Goal: Information Seeking & Learning: Learn about a topic

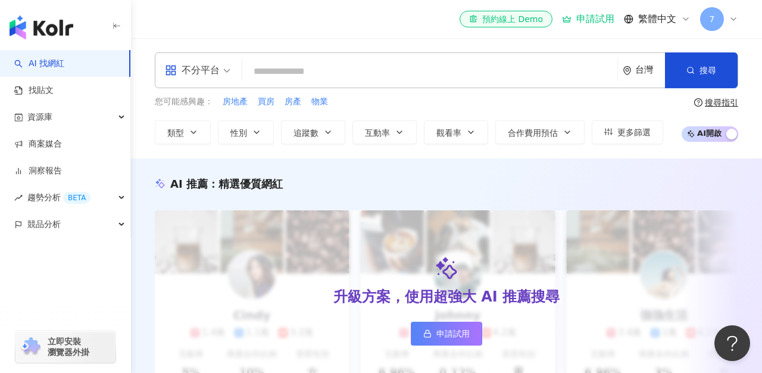
drag, startPoint x: 280, startPoint y: 69, endPoint x: 300, endPoint y: 70, distance: 19.7
click at [280, 70] on input "search" at bounding box center [430, 71] width 366 height 23
click at [315, 71] on input "search" at bounding box center [430, 71] width 366 height 23
click at [219, 71] on div "不分平台" at bounding box center [192, 70] width 55 height 19
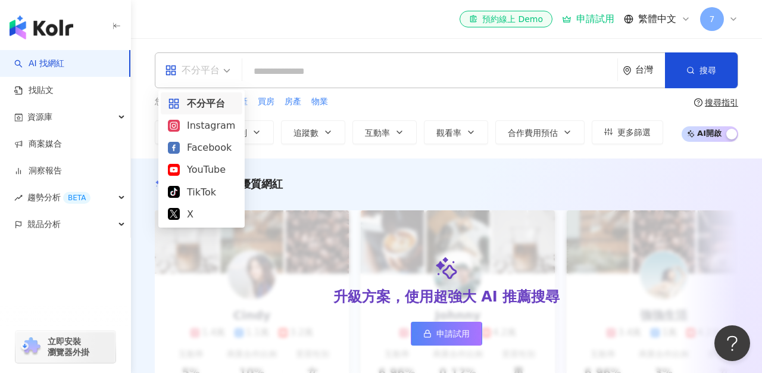
click at [283, 77] on input "search" at bounding box center [430, 71] width 366 height 23
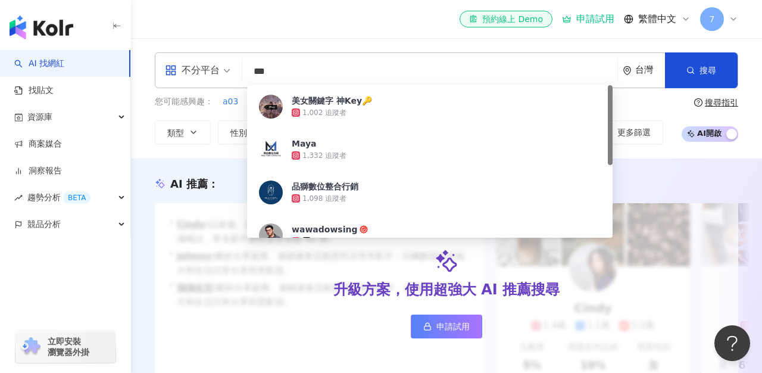
click at [338, 73] on input "***" at bounding box center [430, 71] width 366 height 23
type input "*"
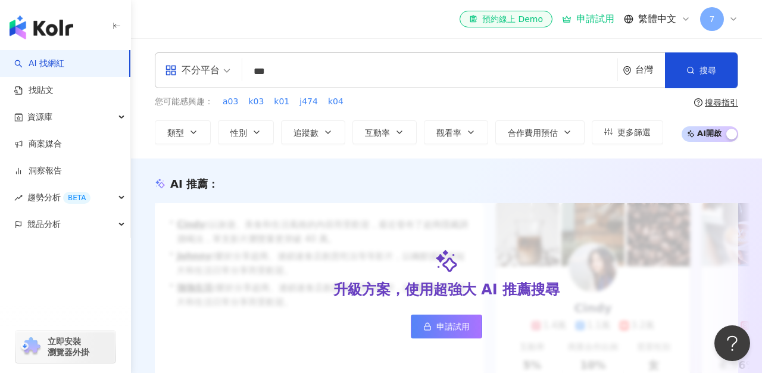
type input "***"
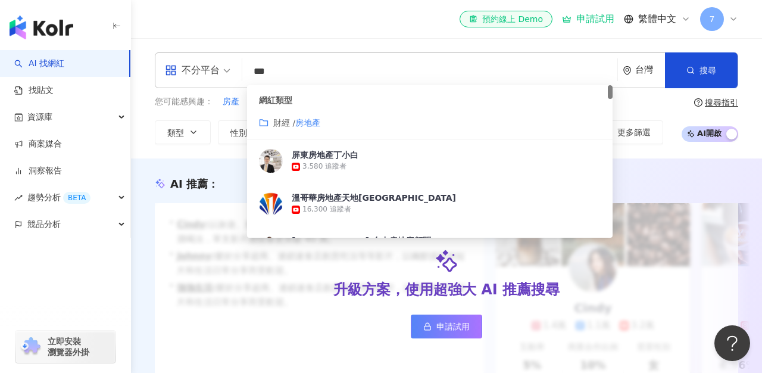
click at [295, 122] on span "財經 /" at bounding box center [284, 123] width 22 height 10
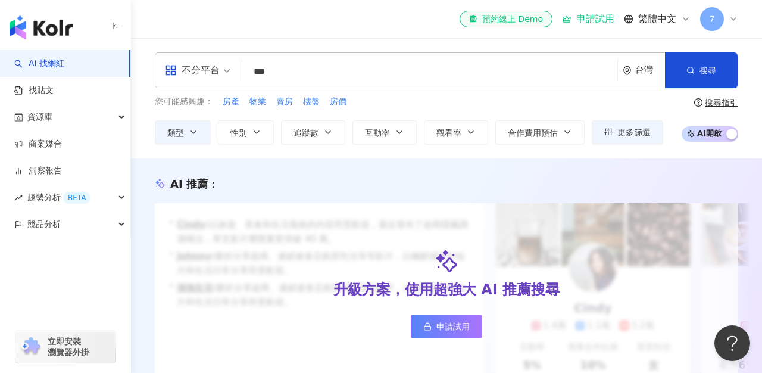
click at [307, 79] on input "***" at bounding box center [430, 71] width 366 height 23
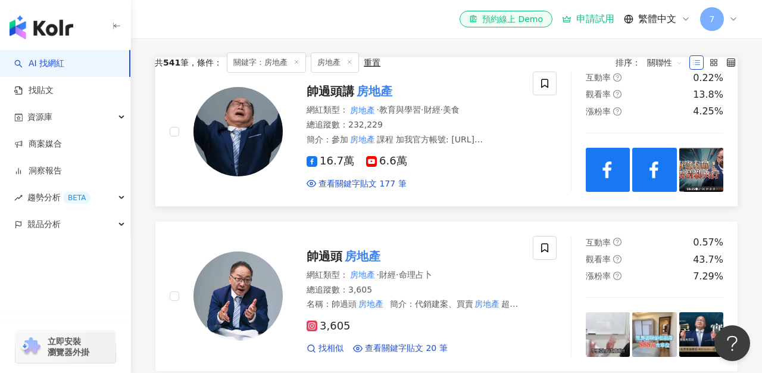
scroll to position [393, 0]
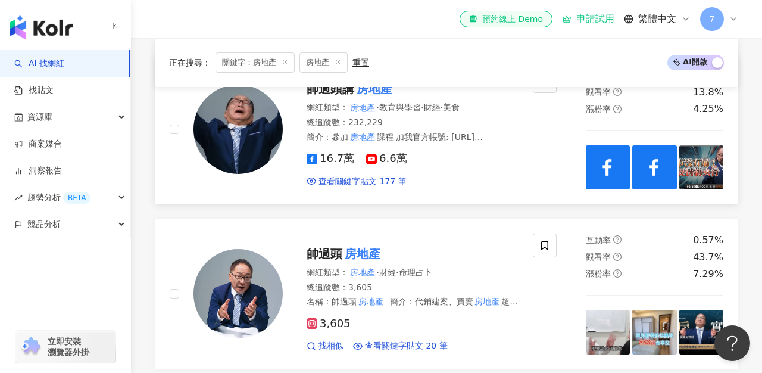
click at [253, 114] on img at bounding box center [238, 129] width 89 height 89
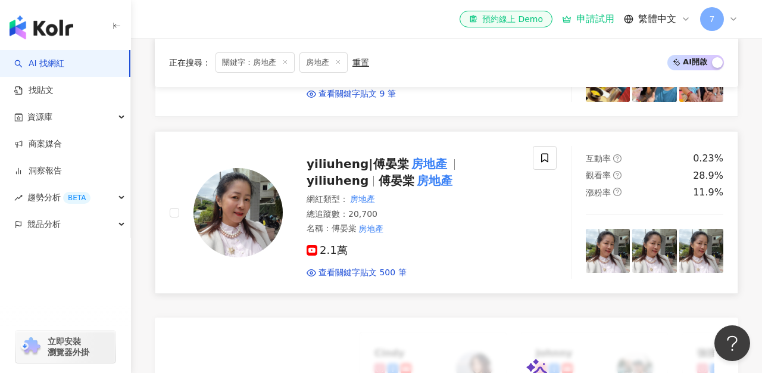
scroll to position [809, 0]
click at [235, 201] on img at bounding box center [238, 213] width 89 height 89
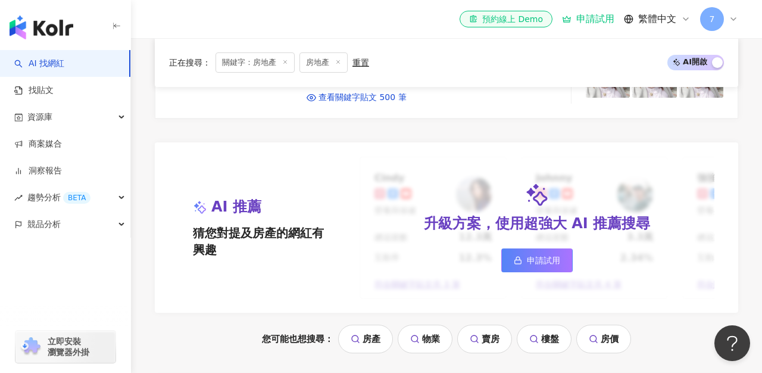
scroll to position [1014, 0]
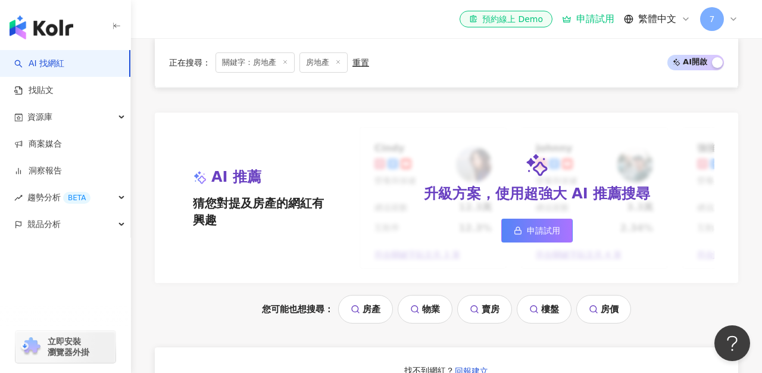
click at [546, 230] on span "申請試用" at bounding box center [543, 231] width 33 height 10
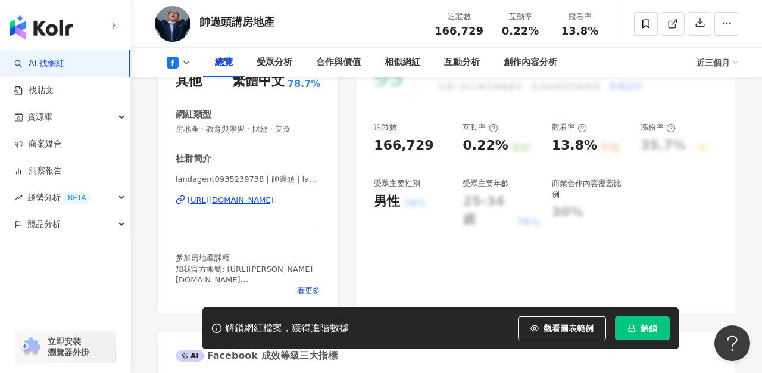
scroll to position [182, 0]
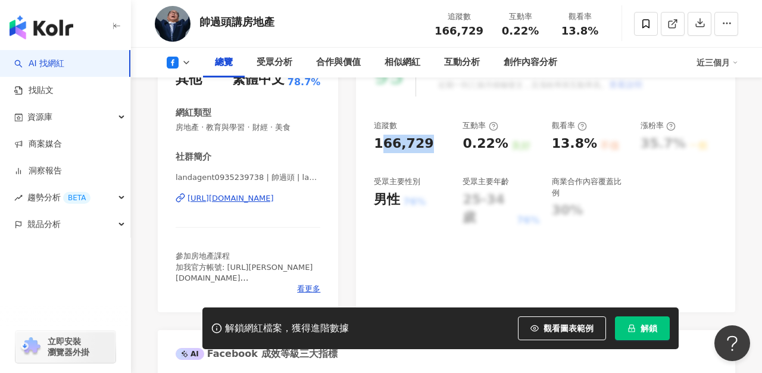
drag, startPoint x: 399, startPoint y: 143, endPoint x: 432, endPoint y: 146, distance: 32.9
click at [432, 146] on div "166,729" at bounding box center [412, 144] width 77 height 18
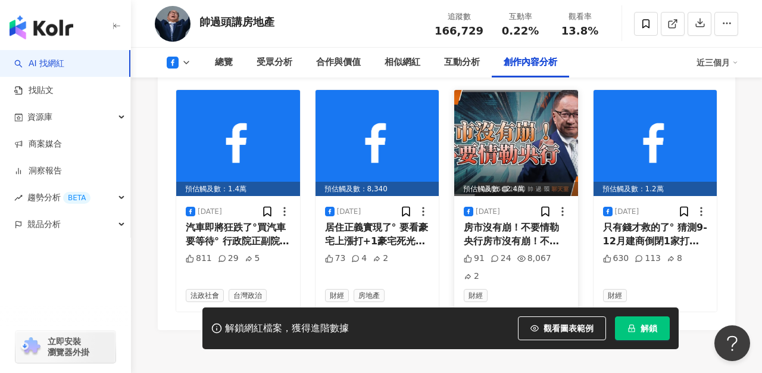
scroll to position [3274, 0]
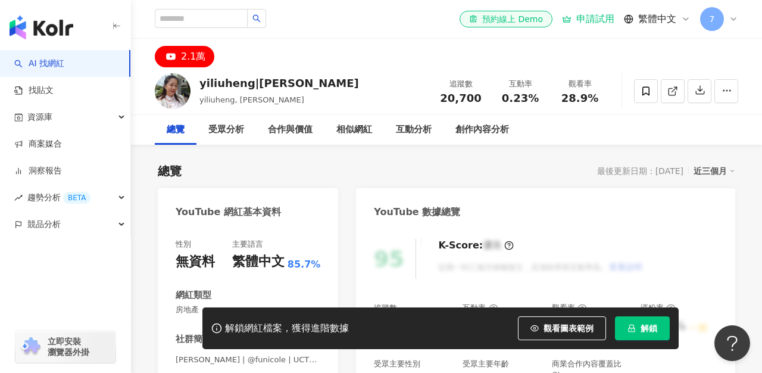
click at [232, 82] on div "yiliuheng|傅晏棠房地產" at bounding box center [280, 83] width 160 height 15
drag, startPoint x: 201, startPoint y: 83, endPoint x: 317, endPoint y: 83, distance: 116.2
click at [317, 83] on div "yiliuheng|傅晏棠房地產 yiliuheng, 傅晏棠房地產 追蹤數 20,700 互動率 0.23% 觀看率 28.9%" at bounding box center [446, 90] width 631 height 47
copy div "yiliuheng|傅晏棠房地產"
click at [364, 52] on div "2.1萬" at bounding box center [446, 53] width 631 height 29
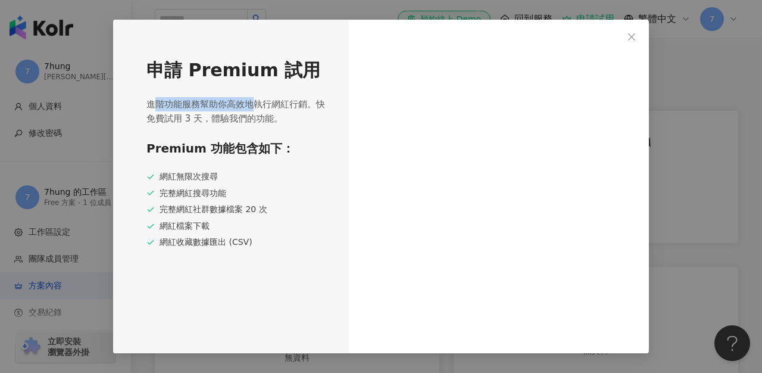
drag, startPoint x: 153, startPoint y: 107, endPoint x: 338, endPoint y: 110, distance: 184.7
click at [331, 110] on div "申請 Premium 試用 進階功能服務幫助你高效地執行網紅行銷。快免費試用 3 天，體驗我們的功能。 Premium 功能包含如下： 網紅無限次搜尋 完整網…" at bounding box center [231, 187] width 236 height 334
drag, startPoint x: 150, startPoint y: 115, endPoint x: 284, endPoint y: 118, distance: 134.1
click at [269, 118] on span "進階功能服務幫助你高效地執行網紅行銷。快免費試用 3 天，體驗我們的功能。" at bounding box center [237, 111] width 181 height 29
click at [284, 118] on span "進階功能服務幫助你高效地執行網紅行銷。快免費試用 3 天，體驗我們的功能。" at bounding box center [237, 111] width 181 height 29
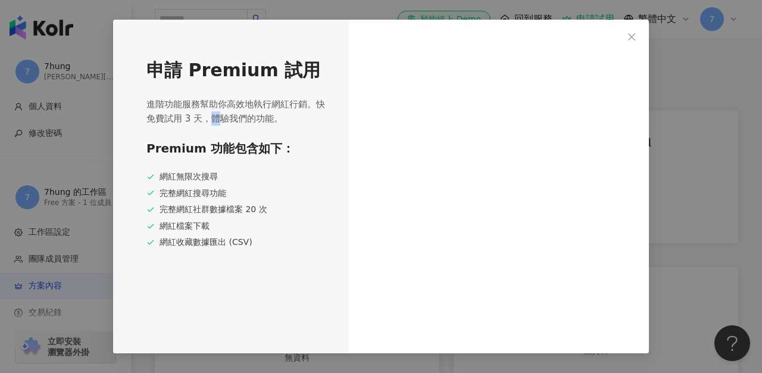
click at [289, 126] on div "申請 Premium 試用 進階功能服務幫助你高效地執行網紅行銷。快免費試用 3 天，體驗我們的功能。 Premium 功能包含如下： 網紅無限次搜尋 完整網…" at bounding box center [231, 187] width 236 height 334
click at [292, 126] on div "申請 Premium 試用 進階功能服務幫助你高效地執行網紅行銷。快免費試用 3 天，體驗我們的功能。 Premium 功能包含如下： 網紅無限次搜尋 完整網…" at bounding box center [231, 187] width 236 height 334
drag, startPoint x: 165, startPoint y: 180, endPoint x: 241, endPoint y: 189, distance: 76.7
click at [241, 189] on div "網紅無限次搜尋 完整網紅搜尋功能 完整網紅社群數據檔案 20 次 網紅檔案下載 網紅收藏數據匯出 (CSV)" at bounding box center [237, 209] width 181 height 77
click at [157, 189] on div "完整網紅搜尋功能" at bounding box center [237, 194] width 181 height 12
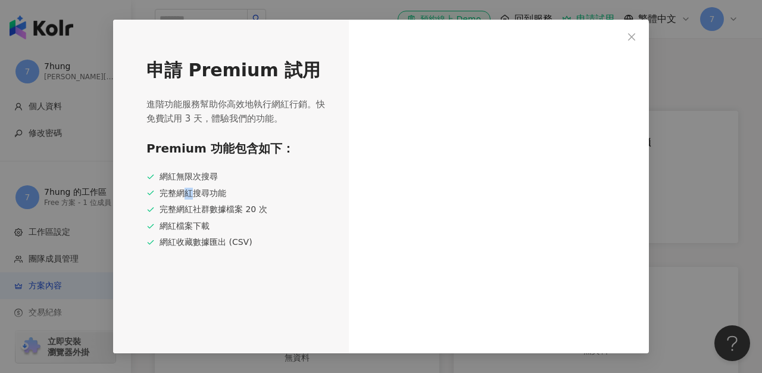
drag, startPoint x: 219, startPoint y: 194, endPoint x: 232, endPoint y: 194, distance: 13.1
click at [229, 194] on div "完整網紅搜尋功能" at bounding box center [237, 194] width 181 height 12
click at [232, 194] on div "完整網紅搜尋功能" at bounding box center [237, 194] width 181 height 12
drag, startPoint x: 210, startPoint y: 209, endPoint x: 278, endPoint y: 212, distance: 68.0
click at [278, 212] on div "完整網紅社群數據檔案 20 次" at bounding box center [237, 210] width 181 height 12
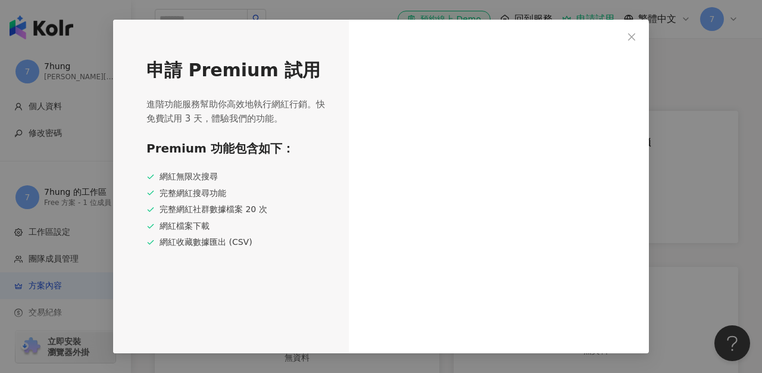
click at [278, 212] on div "完整網紅社群數據檔案 20 次" at bounding box center [237, 210] width 181 height 12
drag, startPoint x: 175, startPoint y: 207, endPoint x: 254, endPoint y: 210, distance: 79.3
click at [248, 210] on div "完整網紅社群數據檔案 20 次" at bounding box center [237, 210] width 181 height 12
click at [257, 211] on div "完整網紅社群數據檔案 20 次" at bounding box center [237, 210] width 181 height 12
drag, startPoint x: 169, startPoint y: 225, endPoint x: 247, endPoint y: 224, distance: 78.6
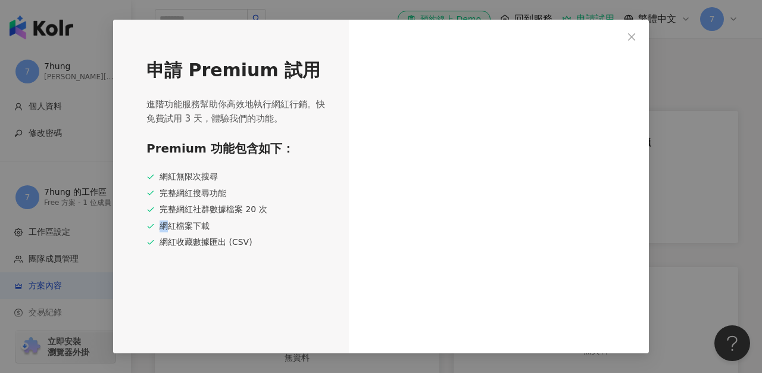
click at [245, 224] on div "網紅檔案下載" at bounding box center [237, 226] width 181 height 12
click at [248, 224] on div "網紅檔案下載" at bounding box center [237, 226] width 181 height 12
drag, startPoint x: 193, startPoint y: 239, endPoint x: 251, endPoint y: 237, distance: 57.8
click at [250, 237] on div "網紅收藏數據匯出 (CSV)" at bounding box center [237, 242] width 181 height 12
click at [251, 237] on div "網紅收藏數據匯出 (CSV)" at bounding box center [237, 242] width 181 height 12
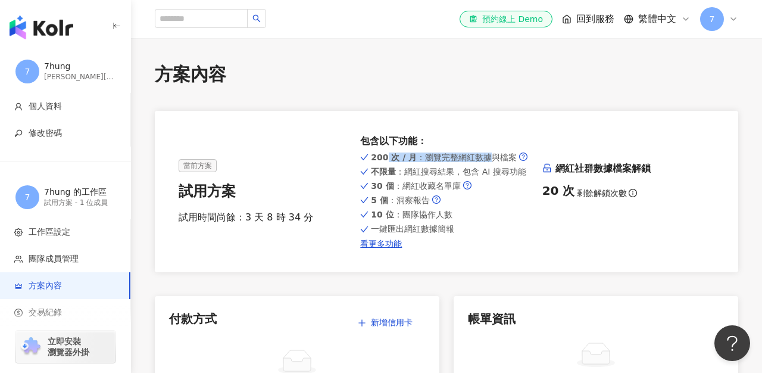
drag, startPoint x: 411, startPoint y: 159, endPoint x: 488, endPoint y: 161, distance: 77.5
click at [488, 161] on span "200 次 / 月 ：瀏覽完整網紅數據與檔案" at bounding box center [444, 157] width 146 height 10
click at [489, 163] on div "200 次 / 月 ：瀏覽完整網紅數據與檔案 不限量 ：網紅搜尋結果，包含 AI 搜尋功能 30 個 ：網紅收藏名單庫 5 個 ：洞察報告 10 位 ：團隊協…" at bounding box center [446, 199] width 172 height 98
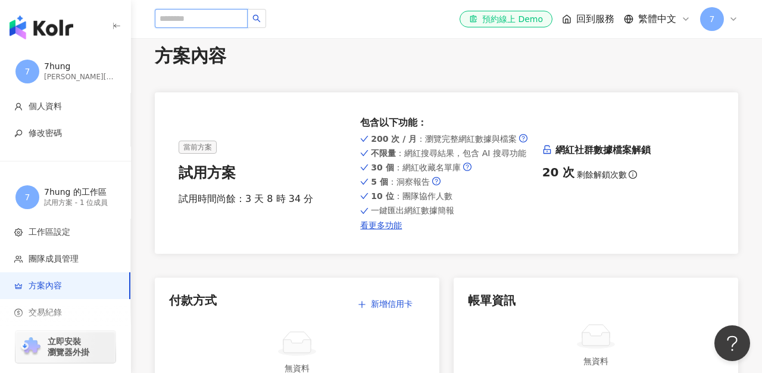
click at [204, 20] on input "search" at bounding box center [201, 18] width 93 height 19
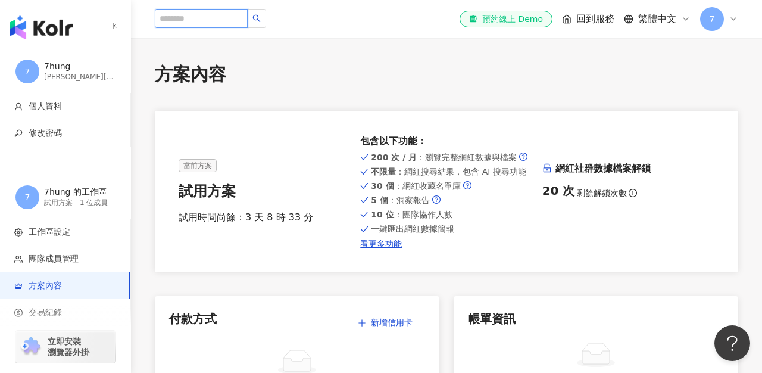
click at [208, 18] on input "search" at bounding box center [201, 18] width 93 height 19
type input "***"
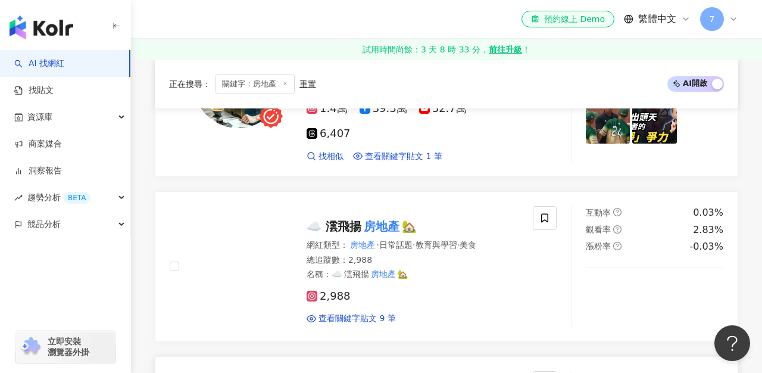
scroll to position [622, 0]
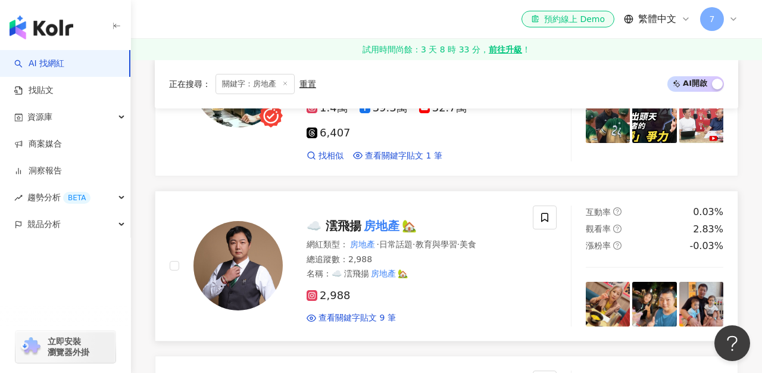
click at [232, 250] on img at bounding box center [238, 265] width 89 height 89
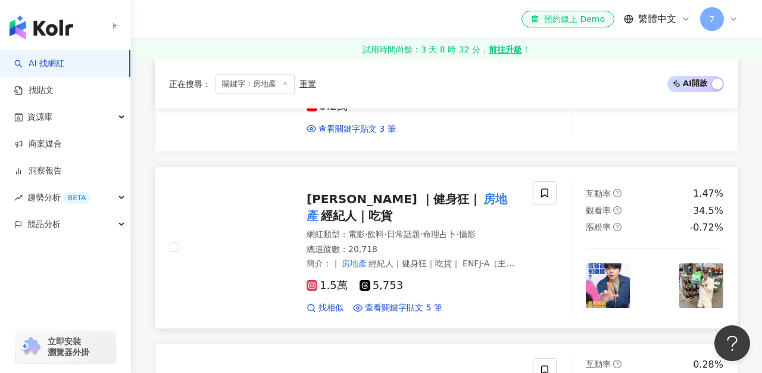
scroll to position [1154, 0]
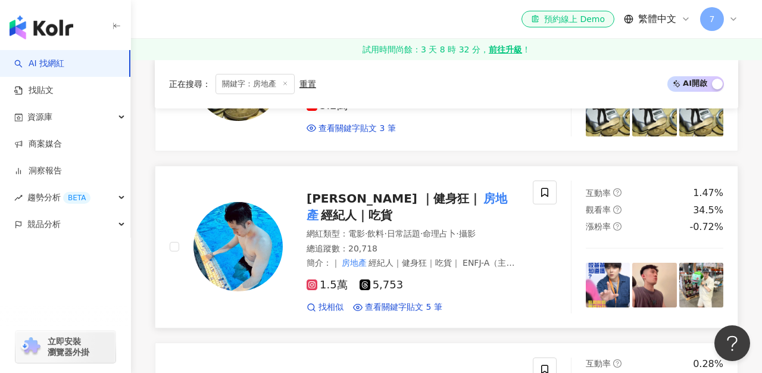
click at [246, 232] on img at bounding box center [238, 246] width 89 height 89
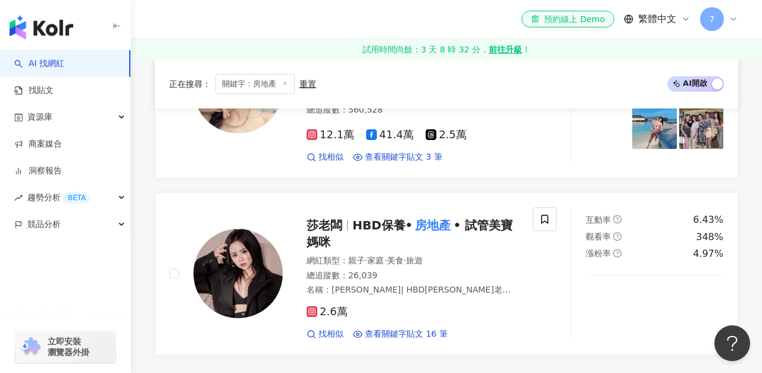
scroll to position [2037, 0]
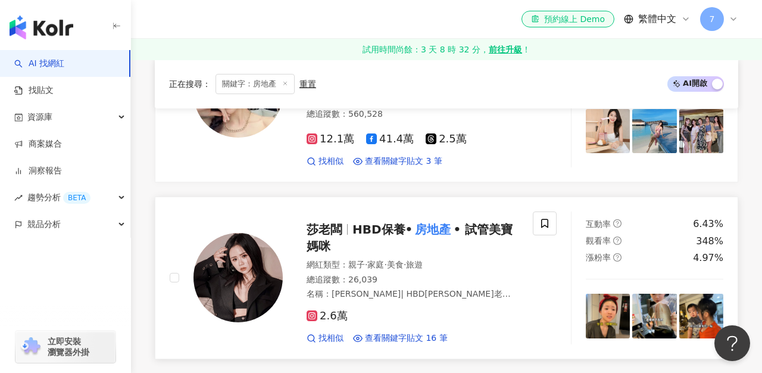
click at [233, 233] on img at bounding box center [238, 277] width 89 height 89
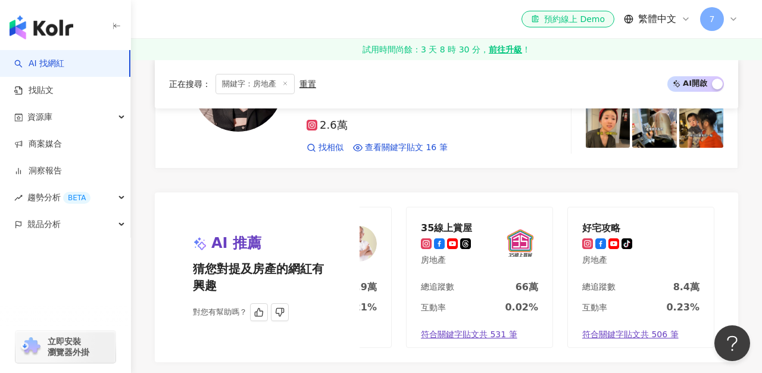
scroll to position [0, 111]
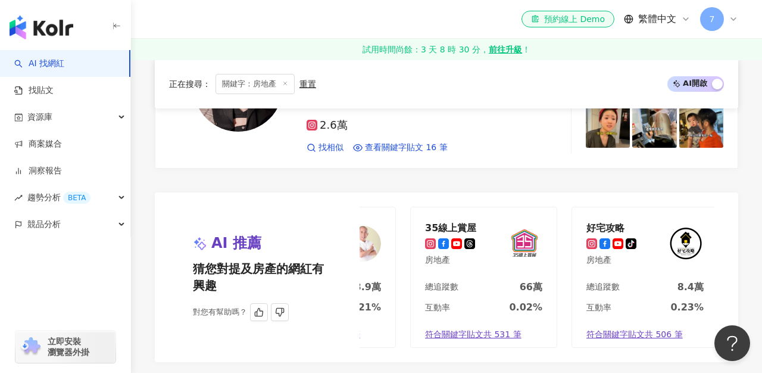
click at [691, 226] on img at bounding box center [686, 244] width 36 height 36
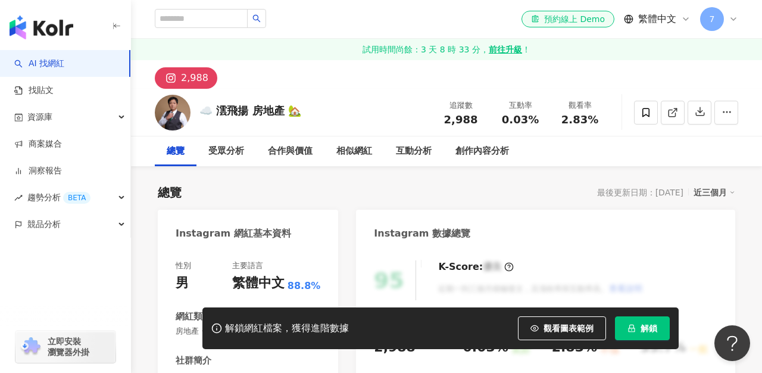
click at [219, 110] on div "☁️ 澐飛揚 房地產 🏡" at bounding box center [251, 110] width 102 height 15
drag, startPoint x: 215, startPoint y: 110, endPoint x: 277, endPoint y: 109, distance: 62.0
click at [277, 109] on div "☁️ 澐飛揚 房地產 🏡" at bounding box center [251, 110] width 102 height 15
copy div "澐飛揚 房地產"
drag, startPoint x: 362, startPoint y: 88, endPoint x: 145, endPoint y: 30, distance: 224.2
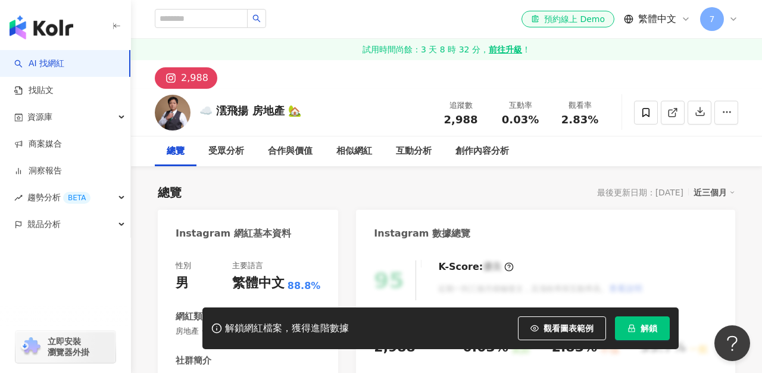
click at [362, 88] on div "2,988" at bounding box center [446, 74] width 631 height 29
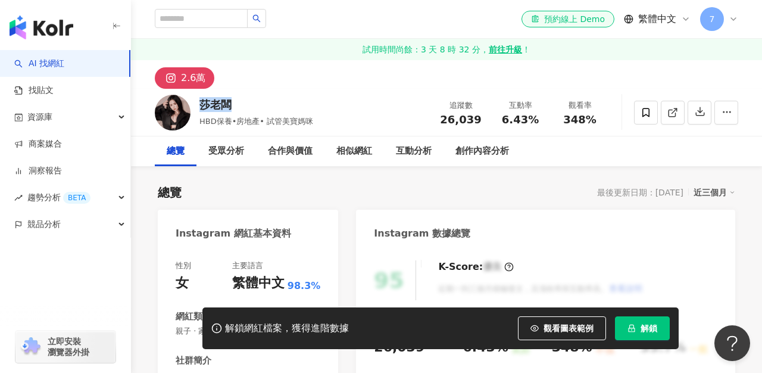
click at [257, 105] on div "莎老闆" at bounding box center [257, 104] width 114 height 15
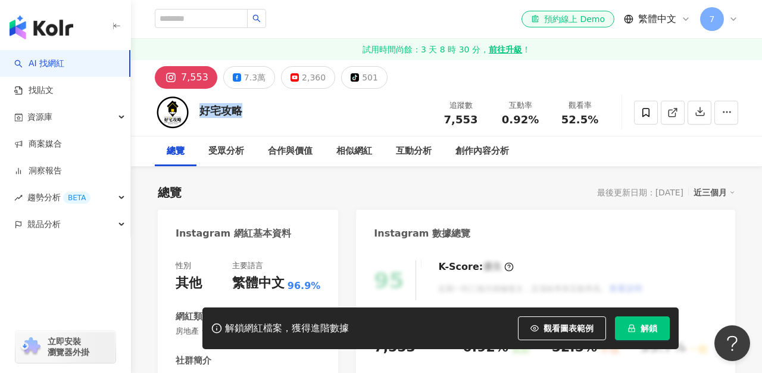
drag, startPoint x: 201, startPoint y: 108, endPoint x: 281, endPoint y: 110, distance: 79.2
click at [281, 110] on div "好宅攻略 追蹤數 7,553 互動率 0.92% 觀看率 52.5%" at bounding box center [446, 112] width 631 height 47
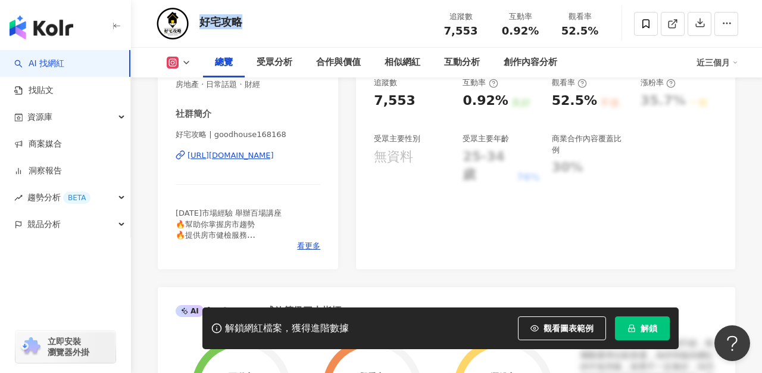
scroll to position [257, 0]
